Goal: Task Accomplishment & Management: Manage account settings

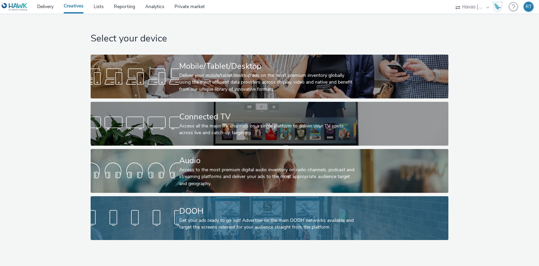
click at [194, 220] on div "Get your ads ready to go out! Advertise on the main DOOH networks available and…" at bounding box center [268, 224] width 178 height 14
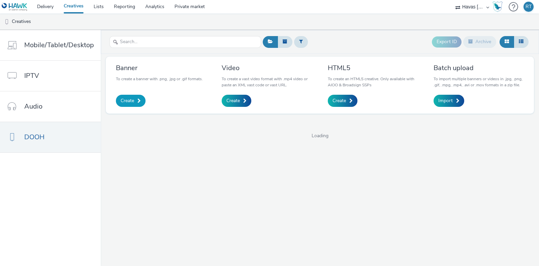
click at [131, 100] on span "Create" at bounding box center [127, 100] width 13 height 7
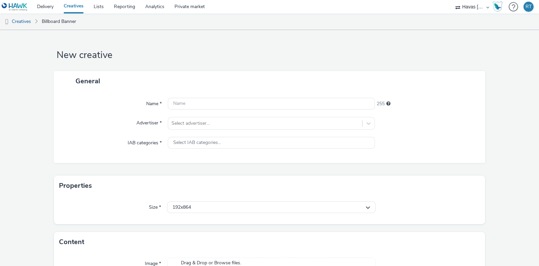
scroll to position [45, 0]
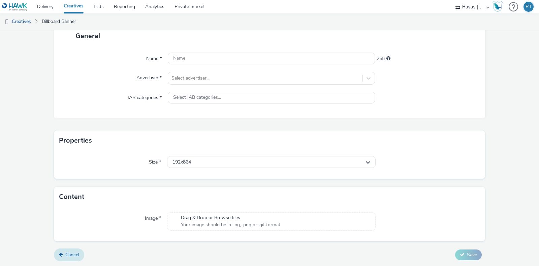
click at [78, 253] on span "Cancel" at bounding box center [72, 255] width 14 height 6
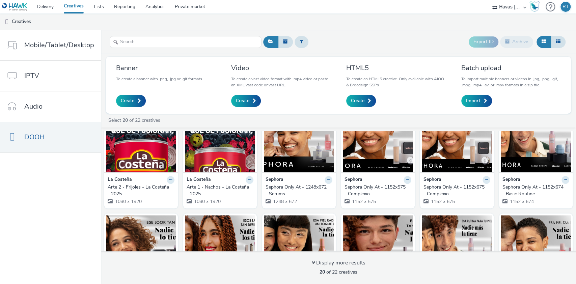
scroll to position [32, 0]
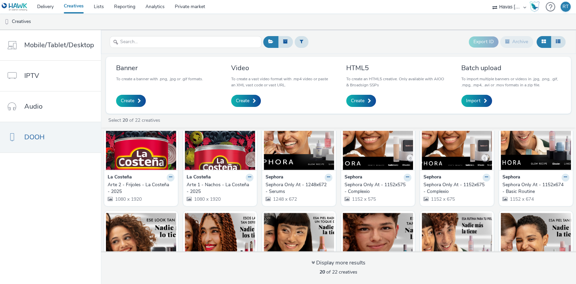
click at [207, 153] on img at bounding box center [220, 137] width 70 height 66
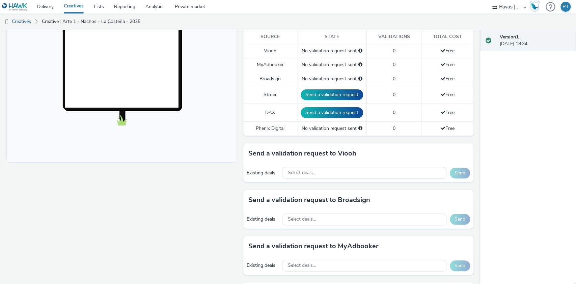
scroll to position [209, 0]
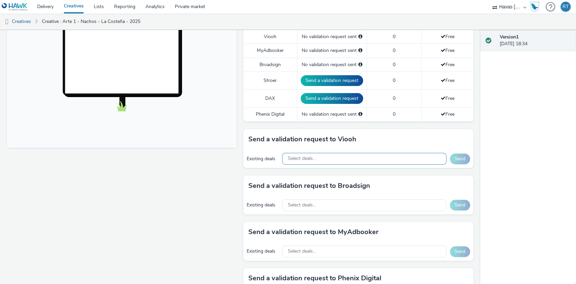
click at [371, 159] on div "Select deals..." at bounding box center [364, 159] width 164 height 12
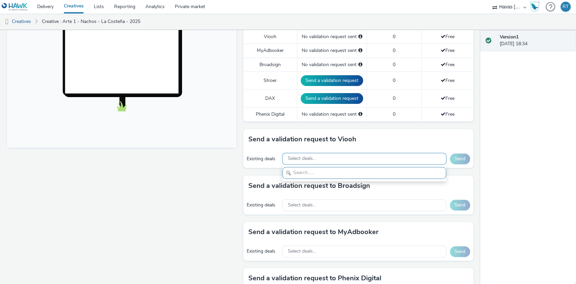
scroll to position [0, 0]
click at [203, 198] on div "Fullscreen" at bounding box center [123, 112] width 233 height 482
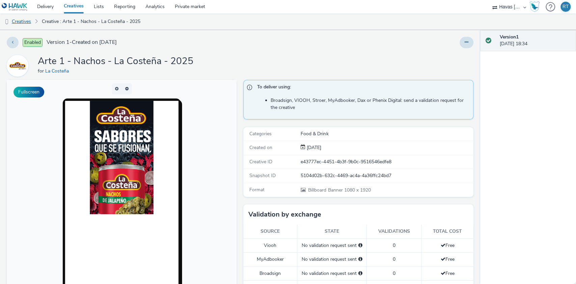
click at [24, 20] on link "Creatives" at bounding box center [17, 21] width 34 height 16
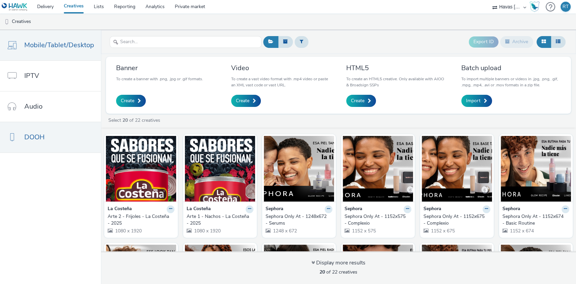
click at [41, 47] on span "Mobile/Tablet/Desktop" at bounding box center [59, 45] width 70 height 10
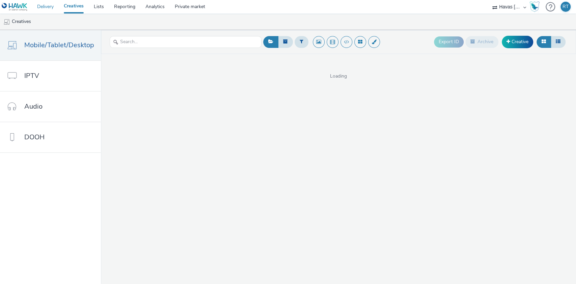
click at [43, 8] on link "Delivery" at bounding box center [45, 6] width 27 height 13
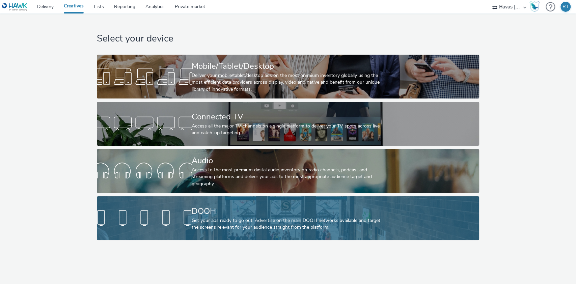
click at [192, 209] on div at bounding box center [144, 218] width 95 height 22
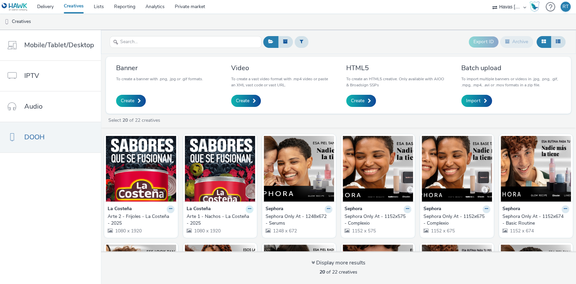
click at [245, 206] on button at bounding box center [249, 209] width 8 height 8
click at [199, 208] on strong "La Costeña" at bounding box center [198, 209] width 24 height 8
click at [201, 170] on img at bounding box center [220, 169] width 70 height 66
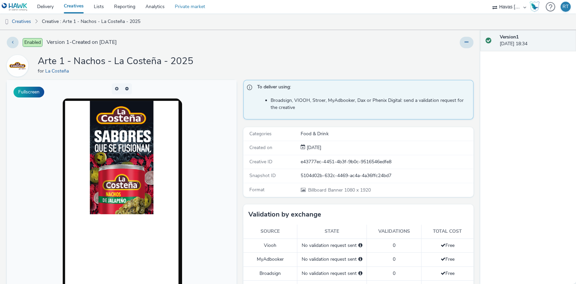
click at [191, 6] on link "Private market" at bounding box center [190, 6] width 40 height 13
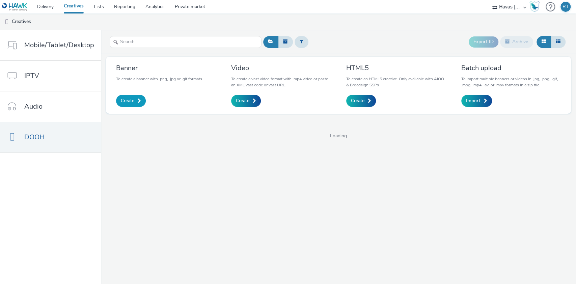
click at [128, 99] on span "Create" at bounding box center [127, 100] width 13 height 7
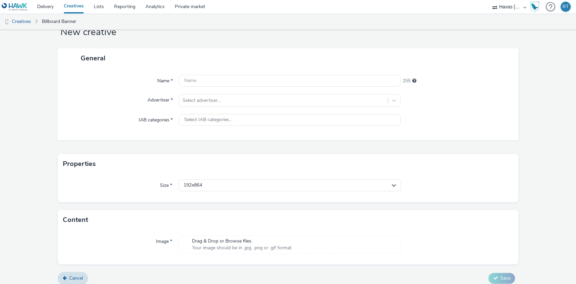
scroll to position [28, 0]
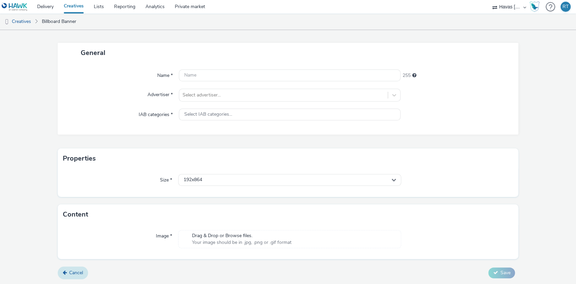
click at [69, 272] on span "Cancel" at bounding box center [76, 272] width 14 height 6
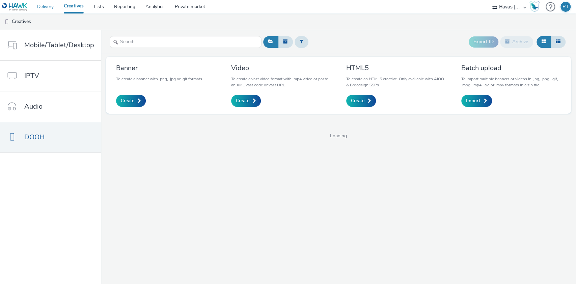
click at [54, 4] on link "Delivery" at bounding box center [45, 6] width 27 height 13
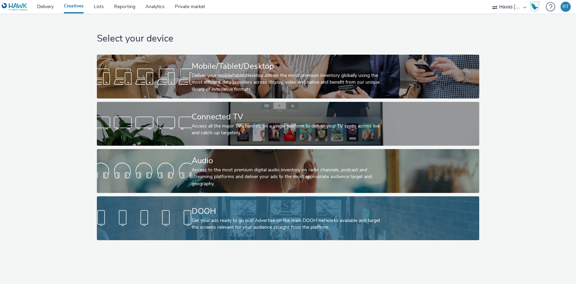
click at [213, 213] on div "DOOH" at bounding box center [287, 211] width 190 height 12
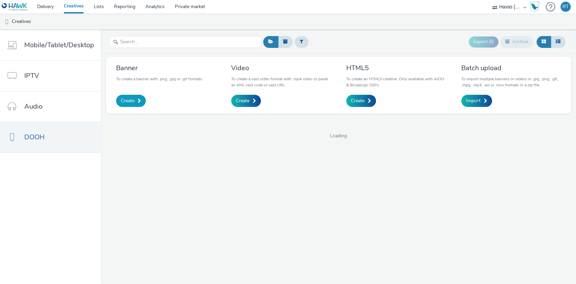
click at [128, 104] on link "Create" at bounding box center [131, 101] width 30 height 12
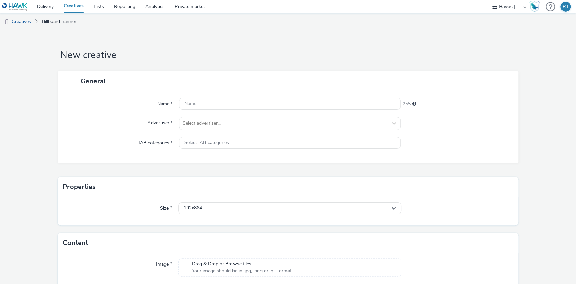
click at [74, 4] on link "Creatives" at bounding box center [74, 6] width 30 height 13
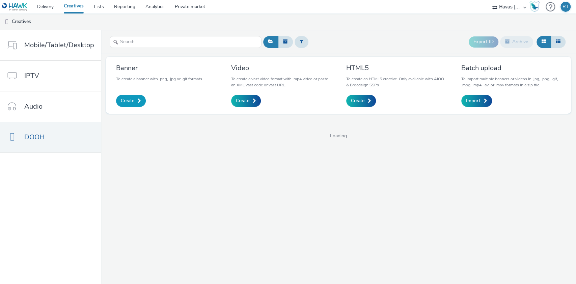
click at [120, 96] on link "Create" at bounding box center [131, 101] width 30 height 12
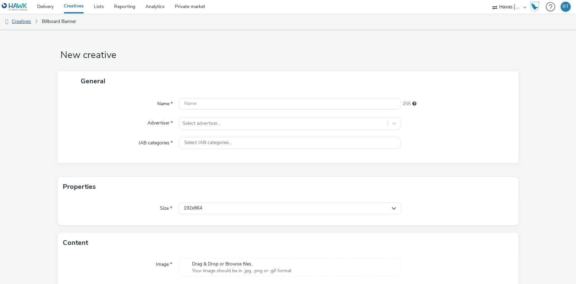
click at [28, 20] on link "Creatives" at bounding box center [17, 21] width 34 height 16
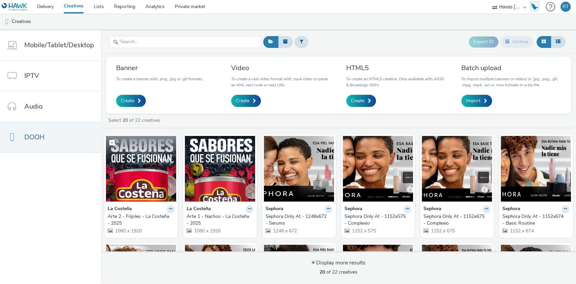
click at [152, 177] on img at bounding box center [141, 169] width 70 height 66
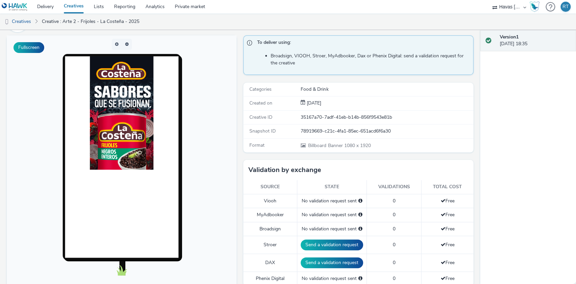
scroll to position [45, 0]
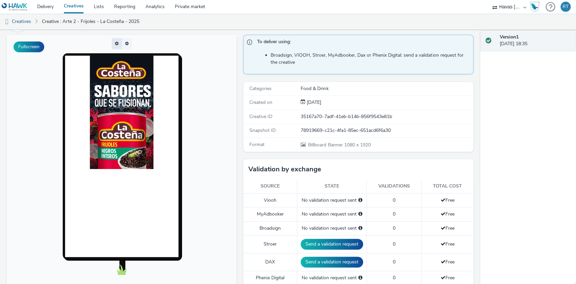
click at [117, 43] on button "button" at bounding box center [117, 43] width 10 height 11
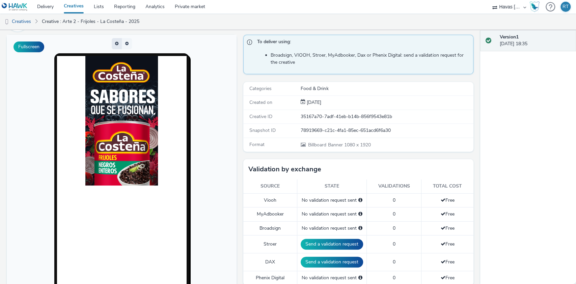
click at [117, 43] on button "button" at bounding box center [117, 43] width 10 height 11
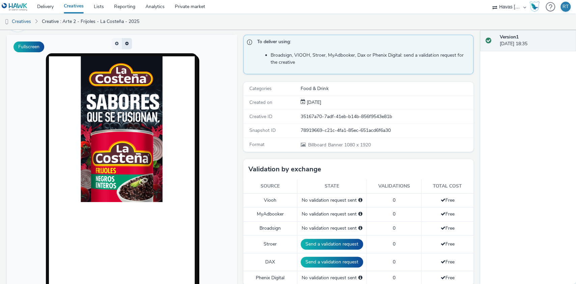
click at [122, 42] on button "button" at bounding box center [127, 43] width 10 height 11
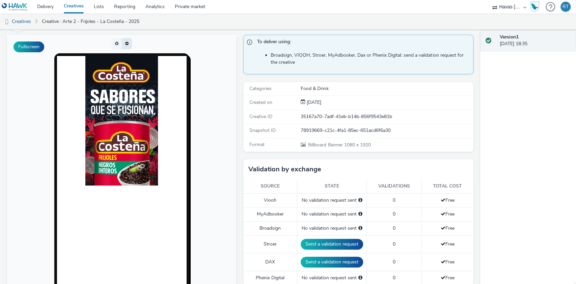
click at [122, 42] on button "button" at bounding box center [127, 43] width 10 height 11
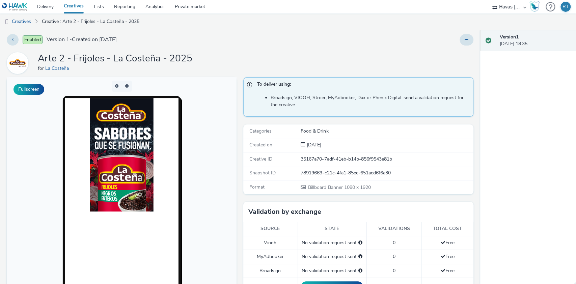
scroll to position [0, 0]
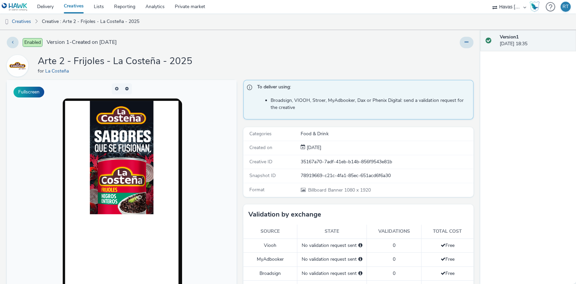
click at [78, 5] on link "Creatives" at bounding box center [74, 6] width 30 height 13
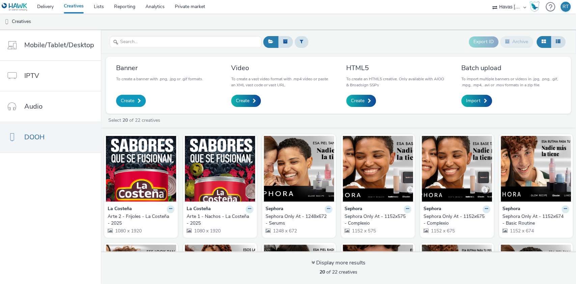
click at [129, 105] on link "Create" at bounding box center [131, 101] width 30 height 12
click at [558, 42] on icon at bounding box center [557, 41] width 5 height 5
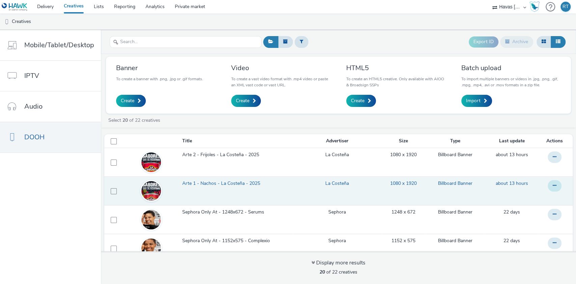
click at [552, 185] on icon at bounding box center [554, 185] width 4 height 5
click at [204, 182] on span "Arte 1 - Nachos - La Costeña - 2025" at bounding box center [222, 183] width 81 height 7
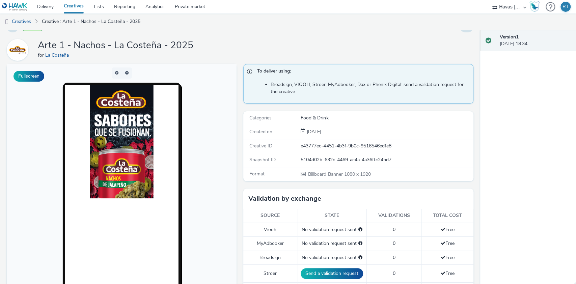
scroll to position [19, 0]
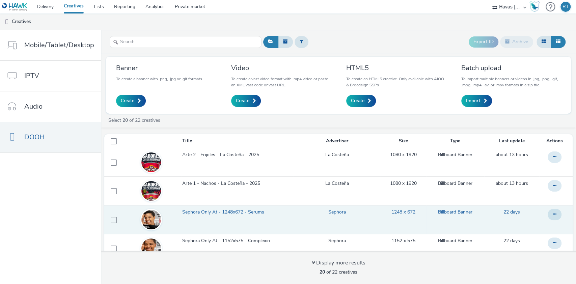
click at [242, 212] on span "Sephora Only At - 1248x672 - Serums" at bounding box center [224, 212] width 85 height 7
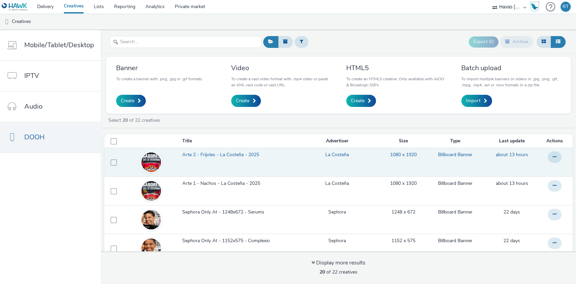
click at [204, 155] on span "Arte 2 - Frijoles - La Costeña - 2025" at bounding box center [222, 154] width 80 height 7
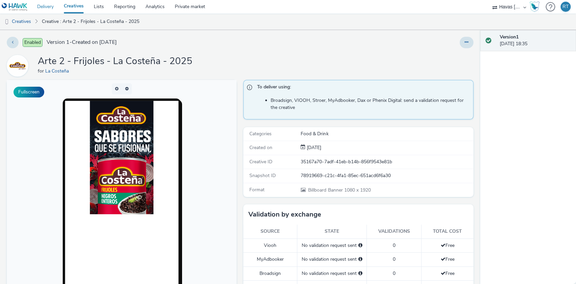
click at [48, 8] on link "Delivery" at bounding box center [45, 6] width 27 height 13
